Goal: Transaction & Acquisition: Purchase product/service

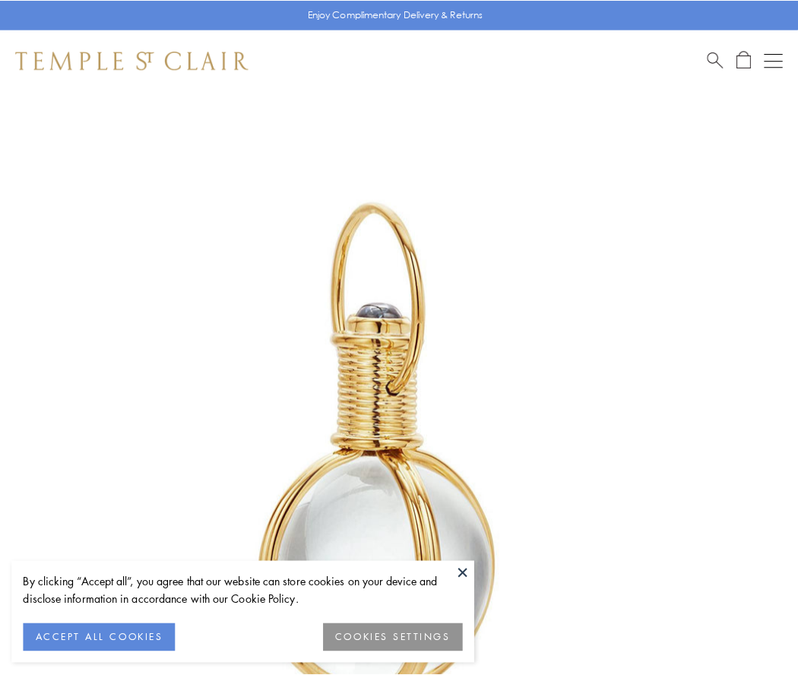
scroll to position [397, 0]
